Goal: Find specific page/section: Find specific page/section

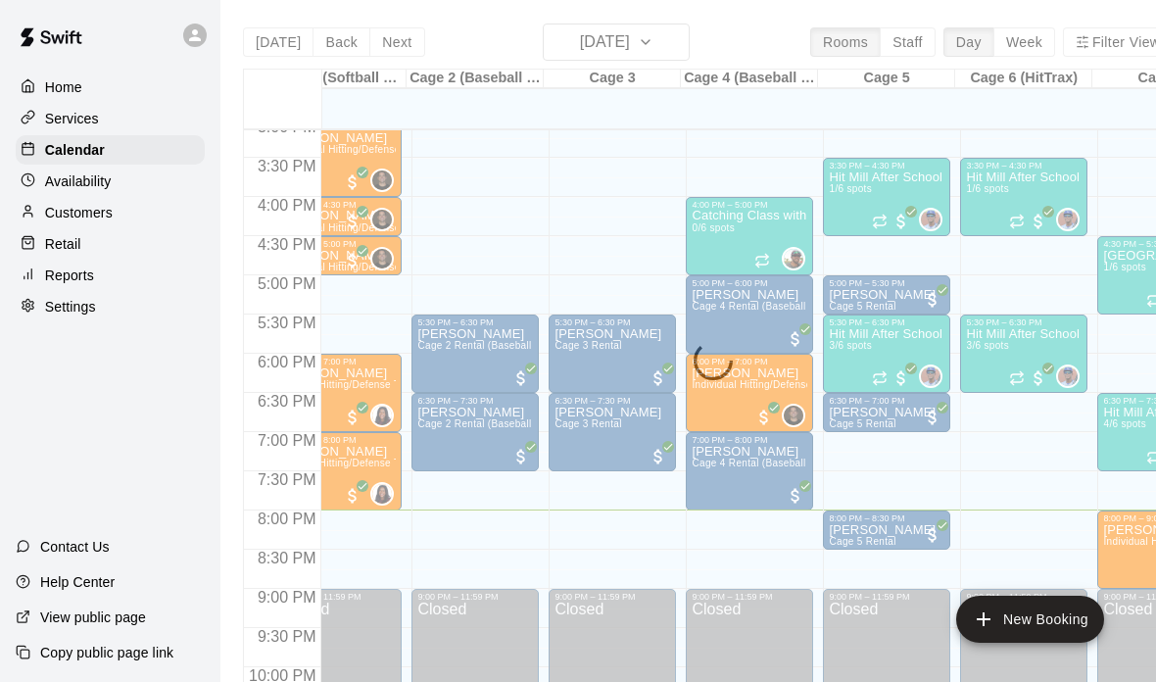
scroll to position [0, 159]
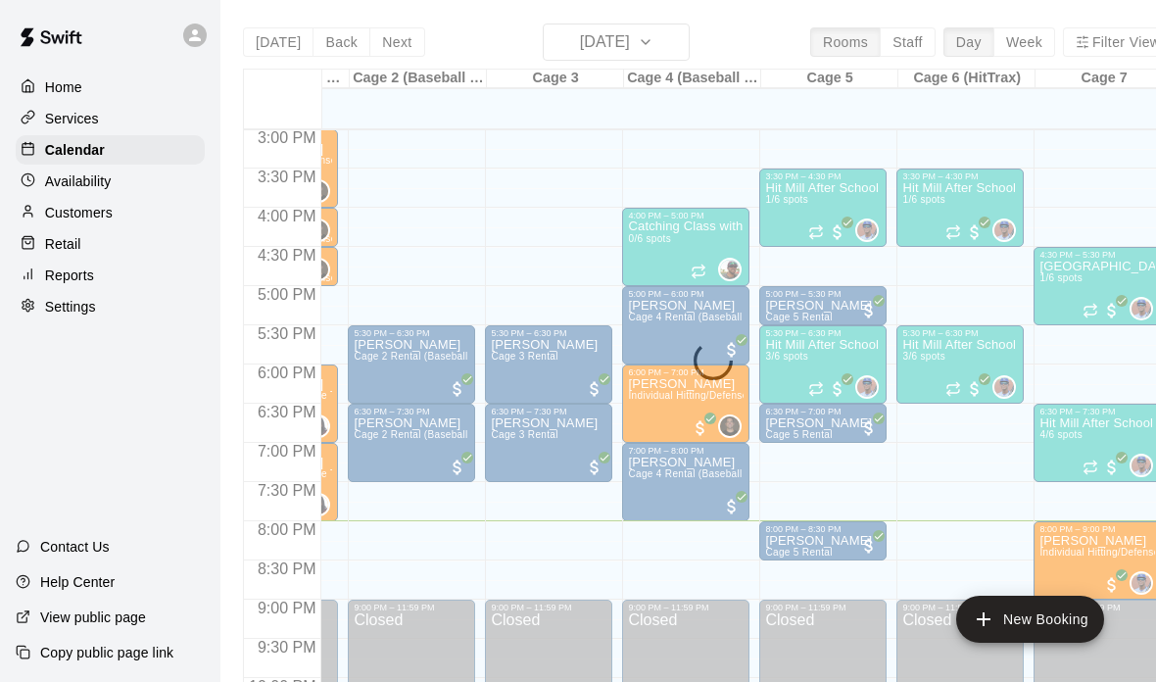
click at [73, 213] on p "Customers" at bounding box center [79, 213] width 68 height 20
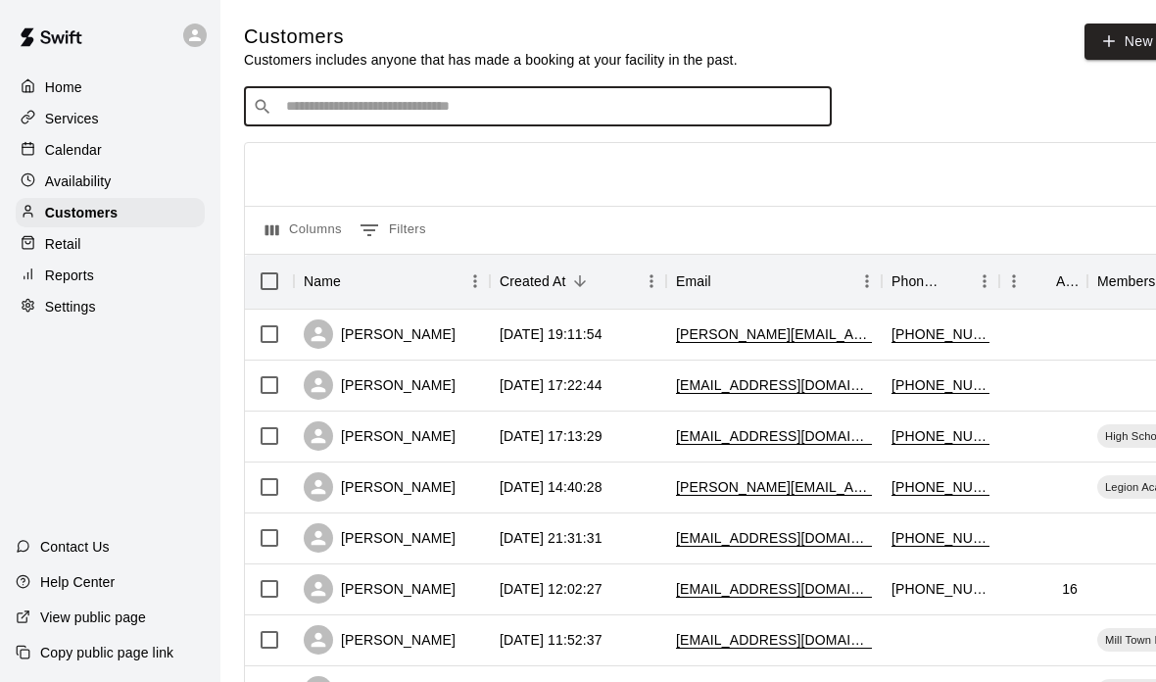
click at [385, 111] on input "Search customers by name or email" at bounding box center [551, 107] width 543 height 20
type input "****"
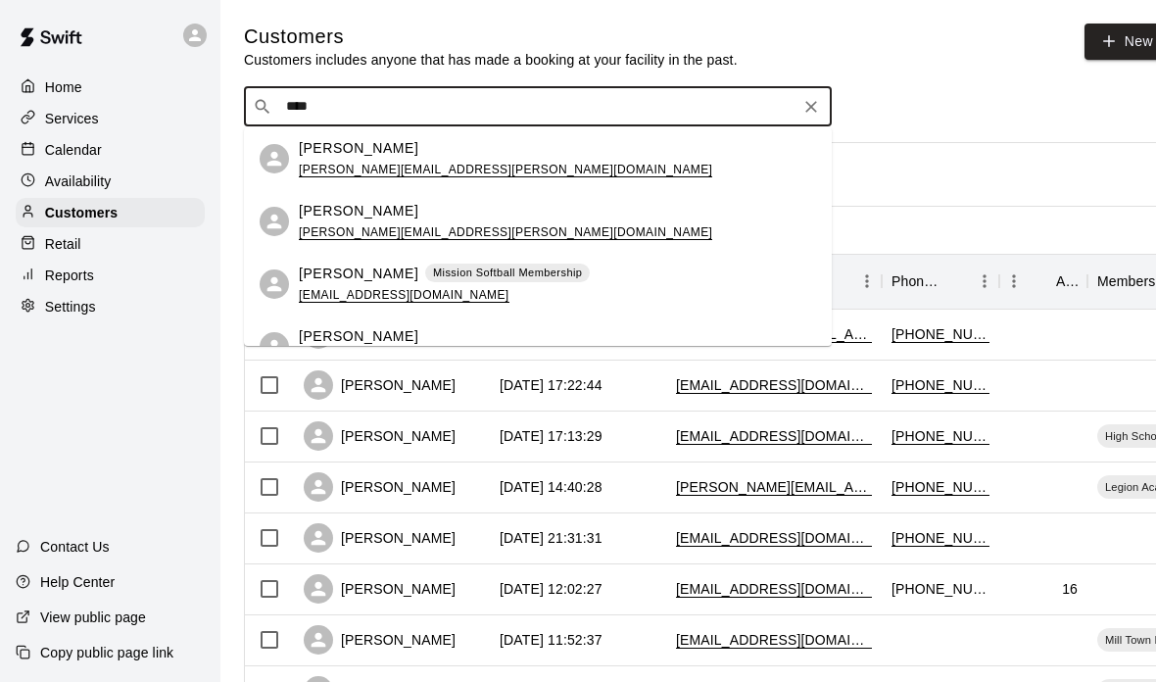
click at [350, 219] on p "[PERSON_NAME]" at bounding box center [359, 211] width 120 height 21
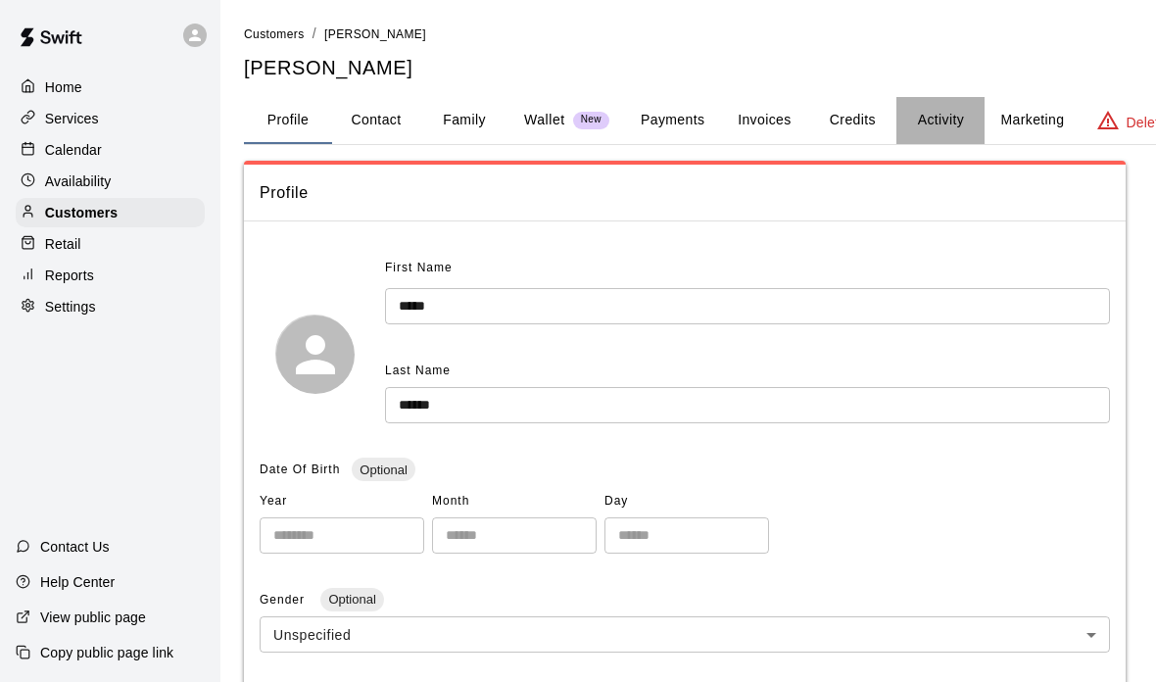
click at [954, 126] on button "Activity" at bounding box center [940, 120] width 88 height 47
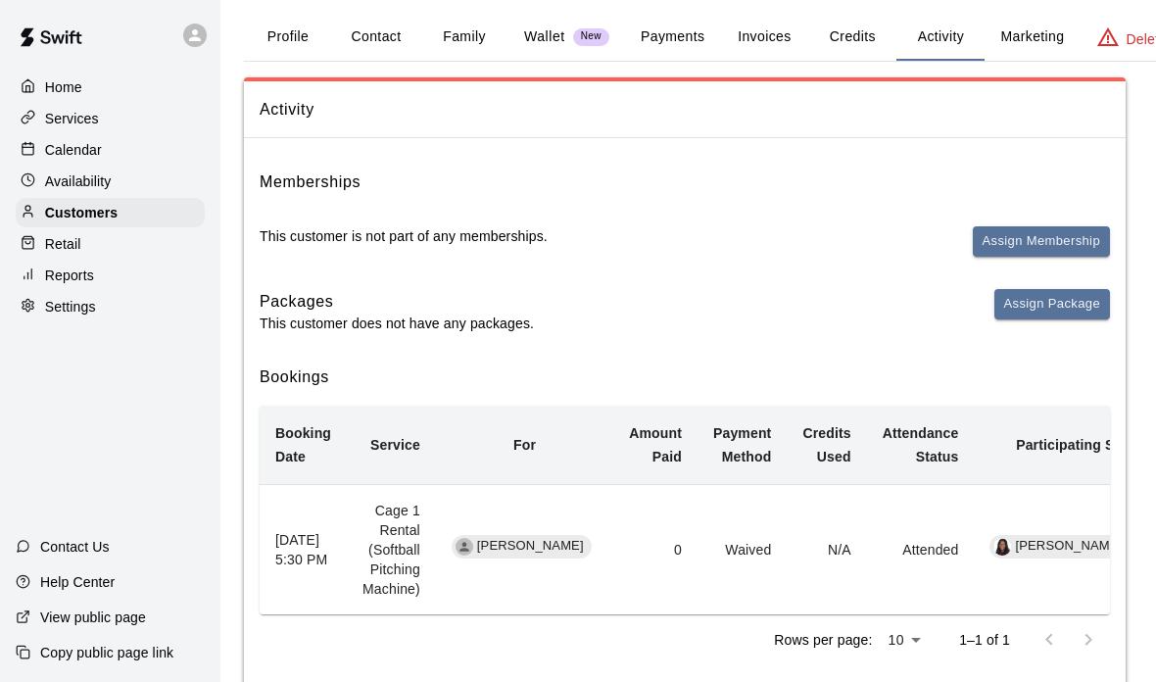
scroll to position [82, 0]
click at [861, 61] on div "Customers / [PERSON_NAME] [PERSON_NAME] Profile Contact Family Wallet New Payme…" at bounding box center [713, 315] width 938 height 748
drag, startPoint x: 1072, startPoint y: 54, endPoint x: 1072, endPoint y: 137, distance: 83.3
click at [1072, 54] on button "Marketing" at bounding box center [1032, 37] width 95 height 47
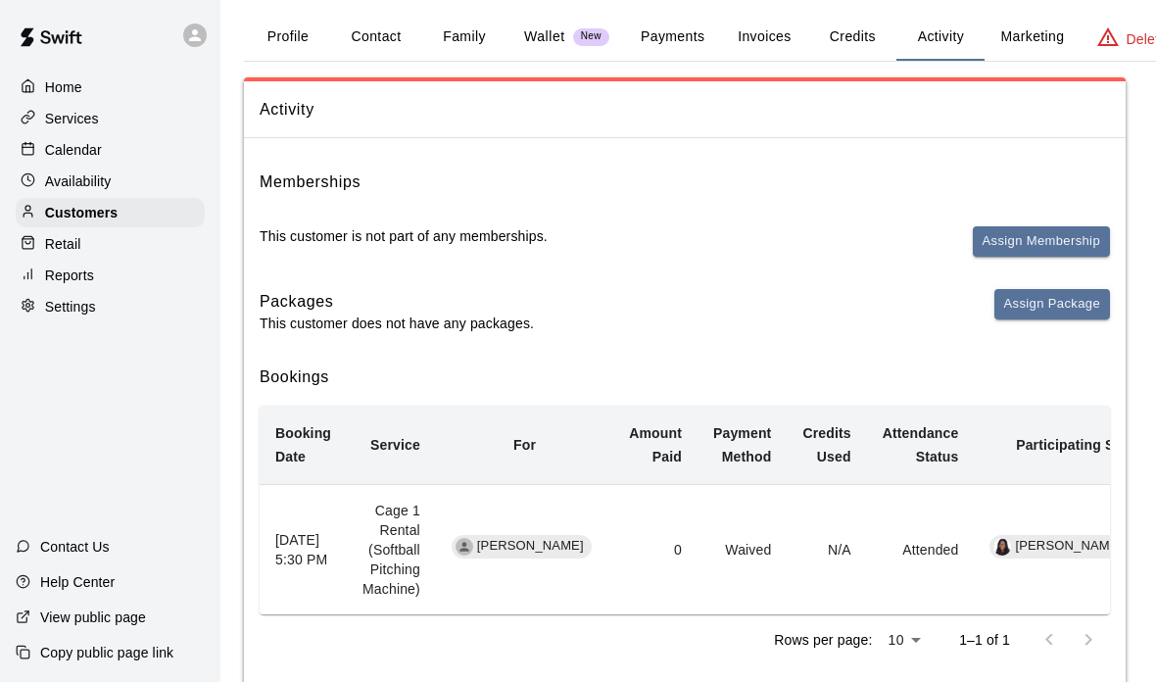
scroll to position [0, 0]
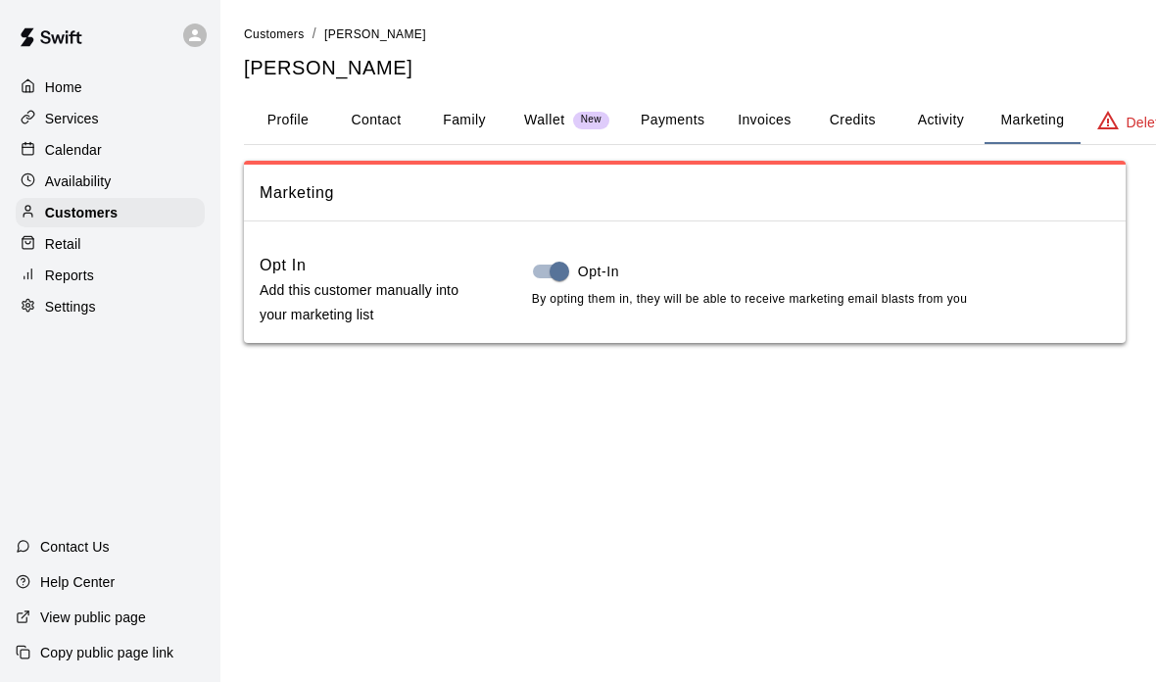
click at [672, 119] on button "Payments" at bounding box center [672, 120] width 95 height 47
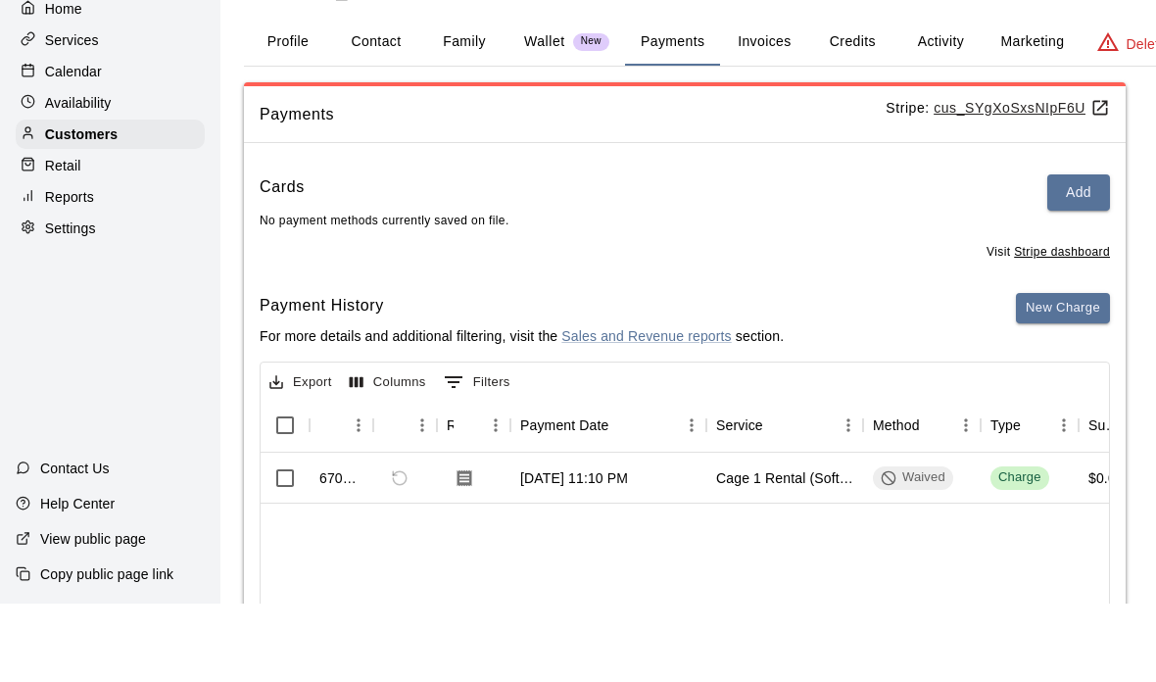
click at [69, 274] on div "Home Services Calendar Availability Customers Retail Reports Settings Contact U…" at bounding box center [110, 341] width 220 height 682
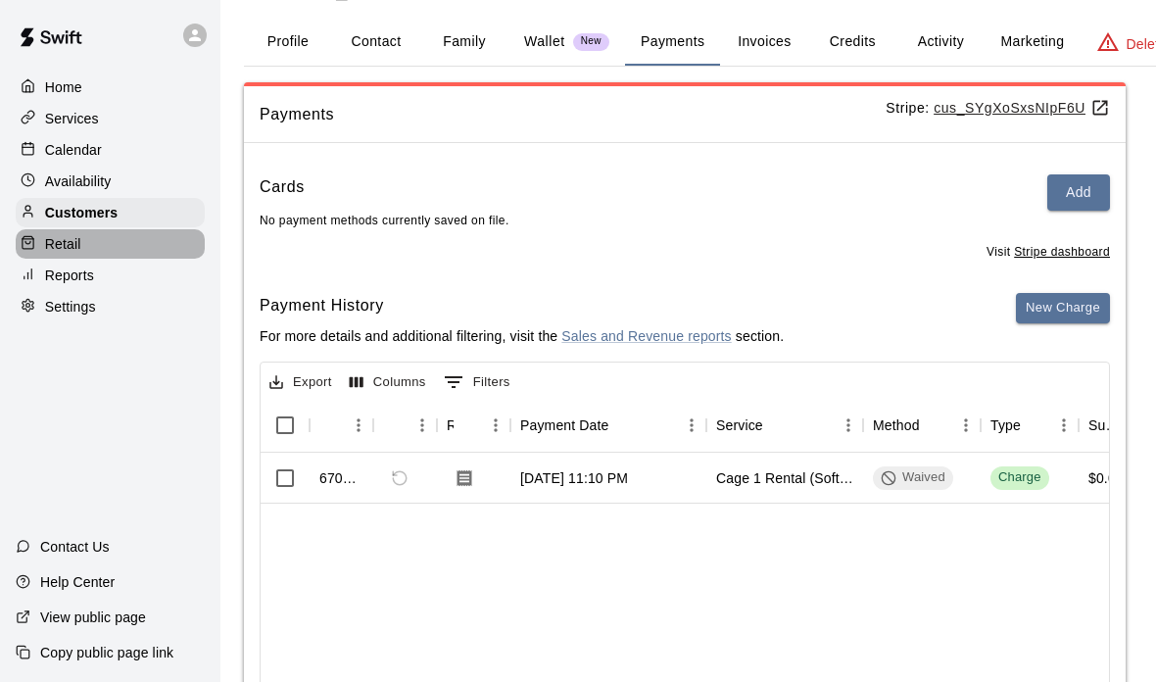
click at [99, 152] on div "Home Services Calendar Availability Customers Retail Reports Settings" at bounding box center [110, 197] width 220 height 253
click at [112, 151] on div "Calendar" at bounding box center [110, 149] width 189 height 29
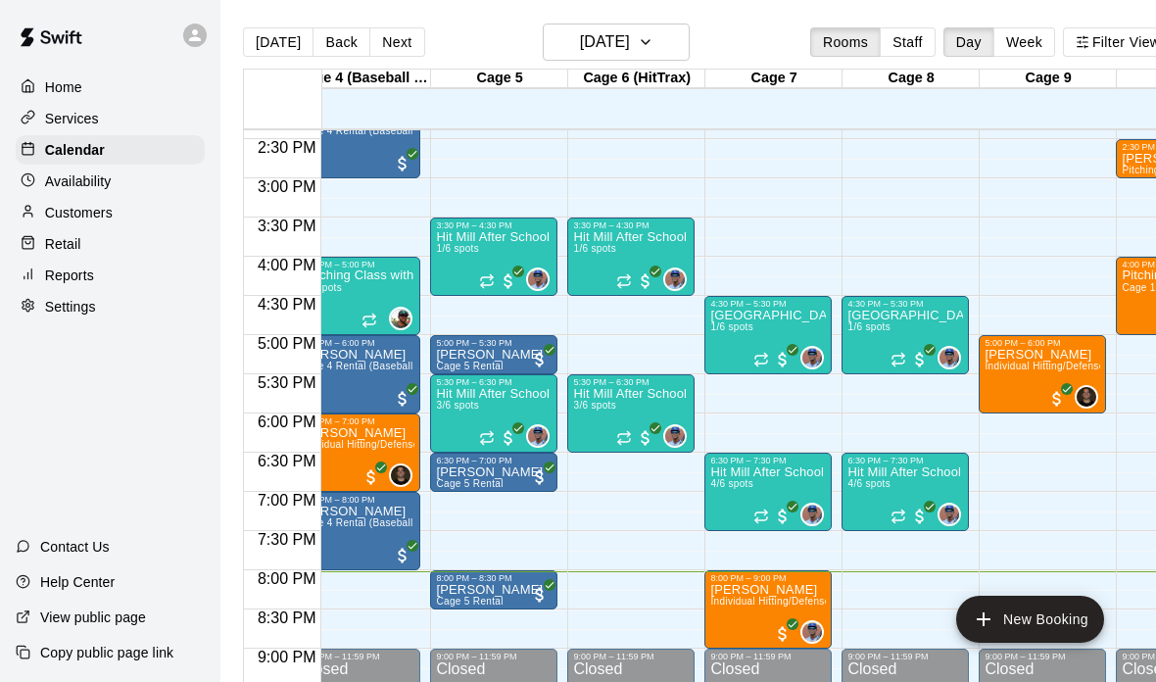
scroll to position [1128, 577]
